Goal: Find specific page/section: Find specific page/section

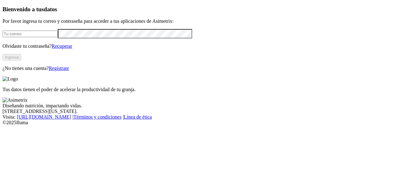
type input "[EMAIL_ADDRESS][DOMAIN_NAME]"
click at [21, 61] on button "Ingresa" at bounding box center [11, 57] width 19 height 7
